Goal: Register for event/course

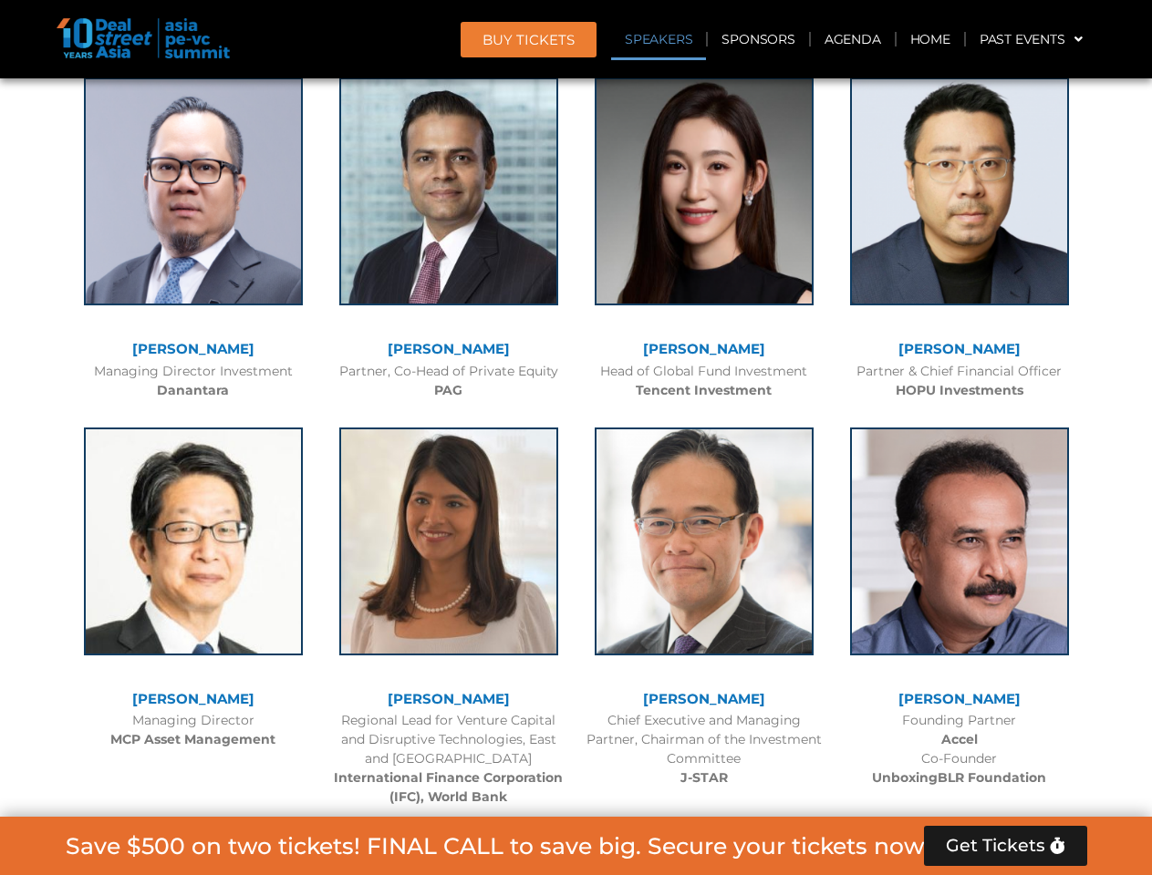
scroll to position [2059, 0]
